Goal: Transaction & Acquisition: Purchase product/service

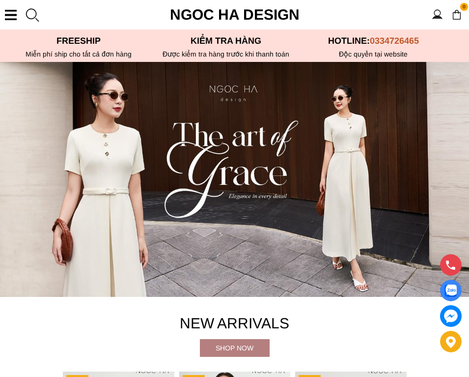
click at [15, 20] on section "0 Trang chủ Giới thiệu Sản phẩm Áo Áo thun Áo sơ mi Áo Peplum Áo lụa Áo len Quầ…" at bounding box center [234, 14] width 469 height 29
click at [12, 13] on div at bounding box center [11, 15] width 12 height 10
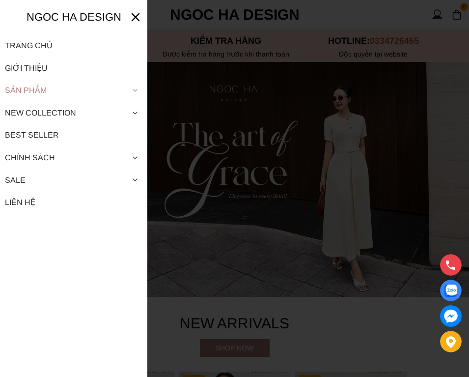
click at [135, 91] on icon at bounding box center [135, 91] width 8 height 8
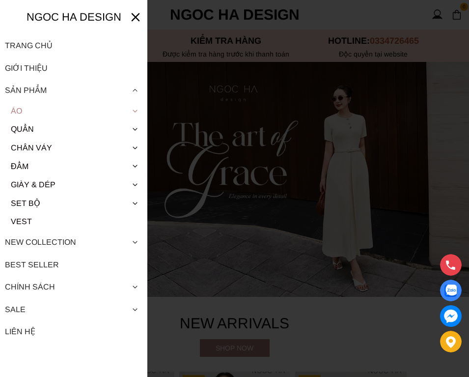
click at [24, 111] on link "Áo" at bounding box center [74, 111] width 138 height 19
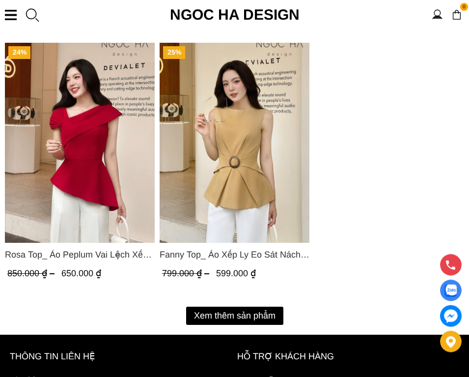
scroll to position [1956, 0]
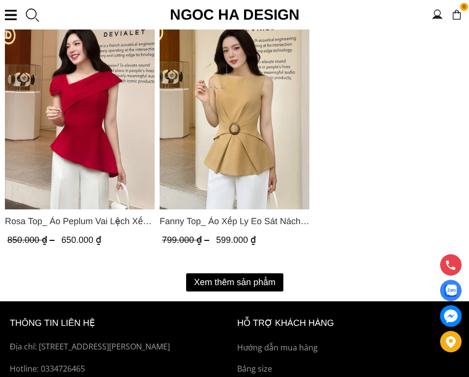
click at [248, 281] on button "Xem thêm sản phẩm" at bounding box center [234, 282] width 97 height 18
